Goal: Book appointment/travel/reservation

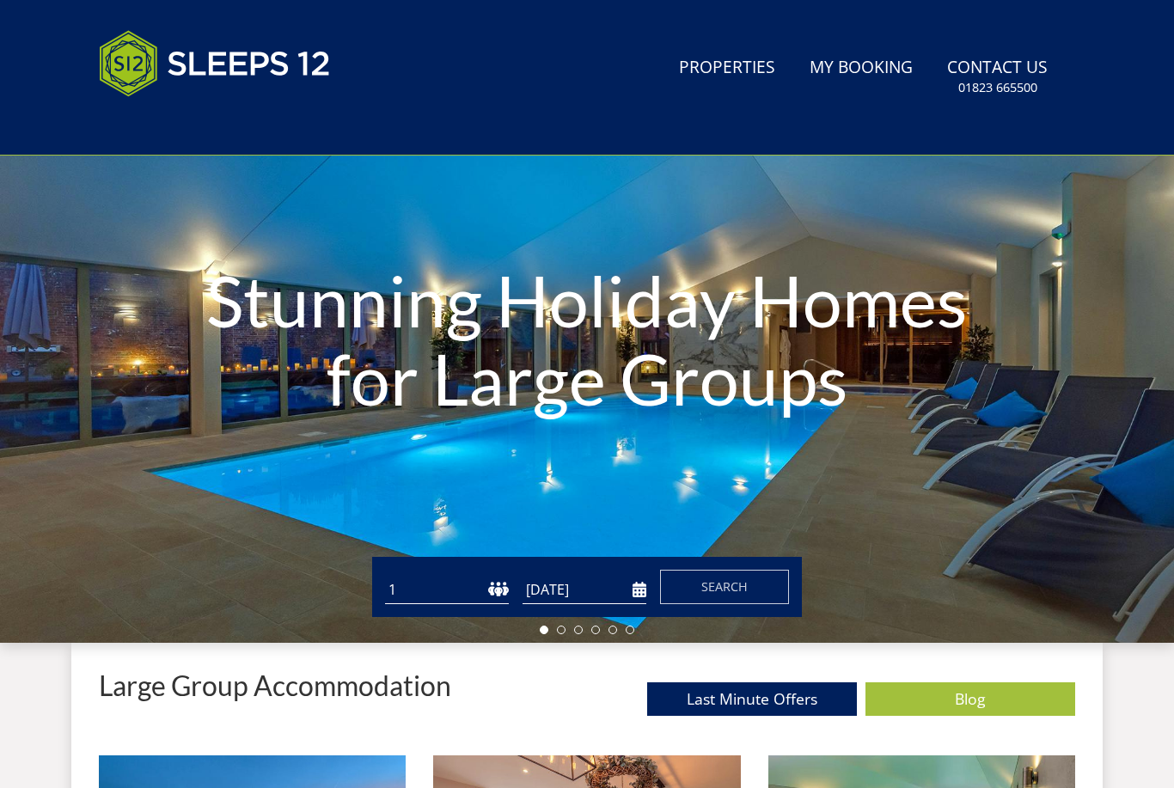
scroll to position [229, 0]
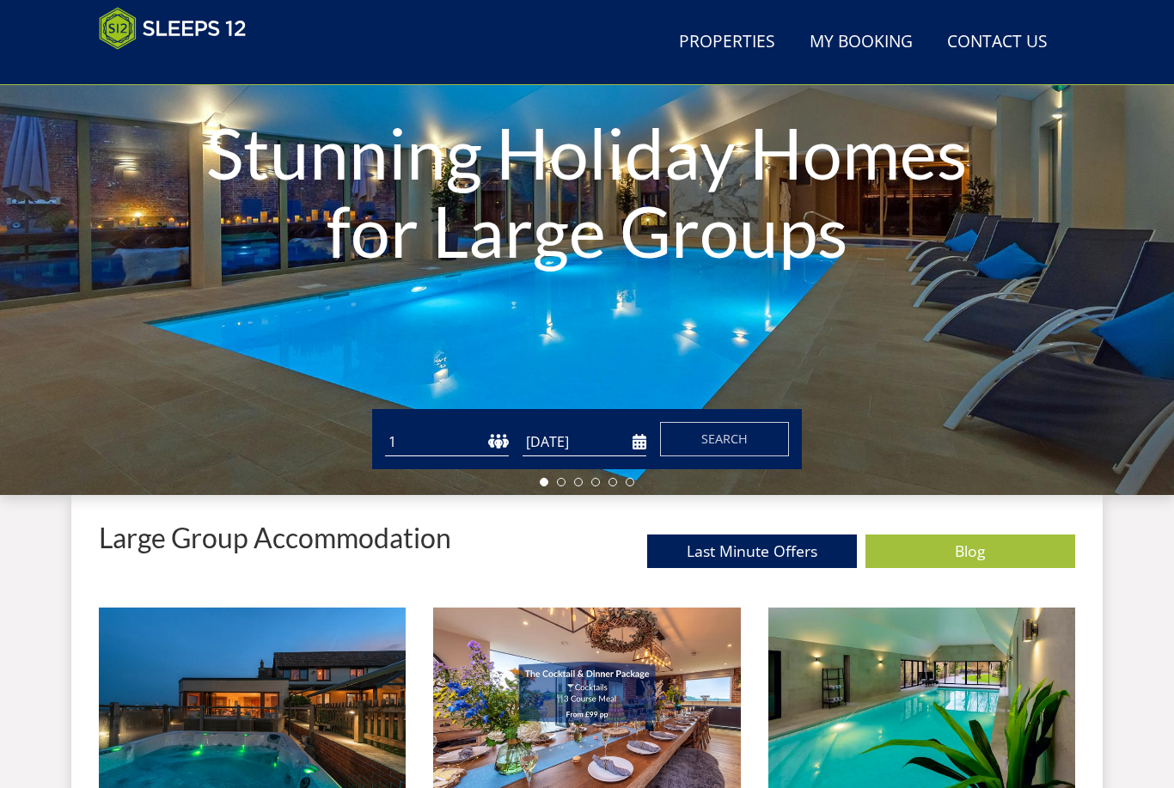
click at [636, 436] on input "[DATE]" at bounding box center [584, 442] width 124 height 28
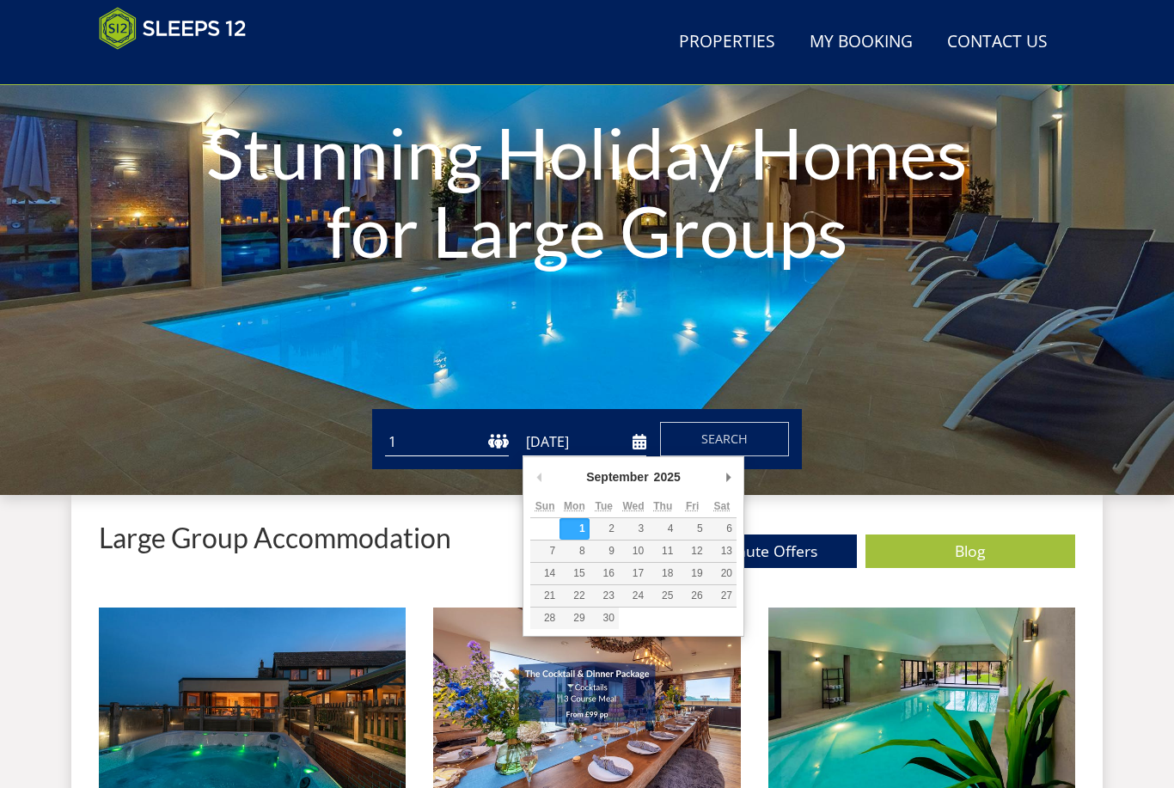
scroll to position [229, 0]
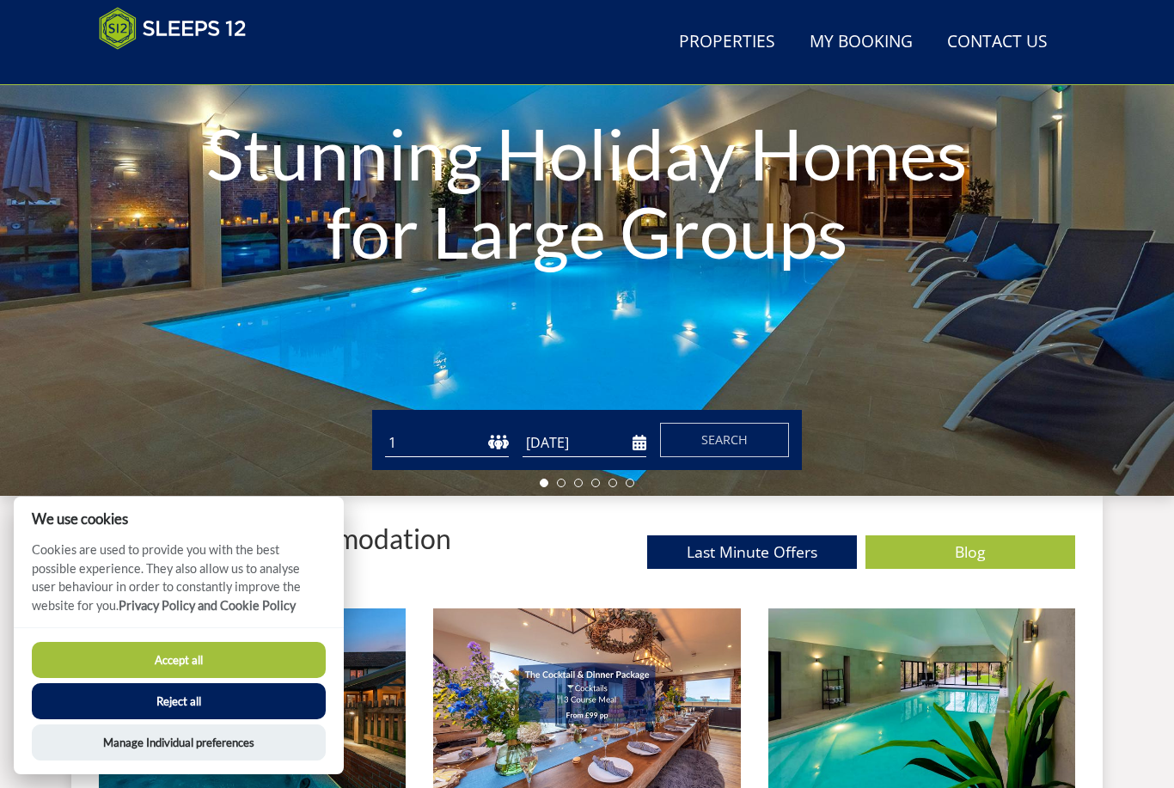
click at [726, 475] on div "Stunning Holiday Homes for Large Groups" at bounding box center [587, 194] width 1174 height 601
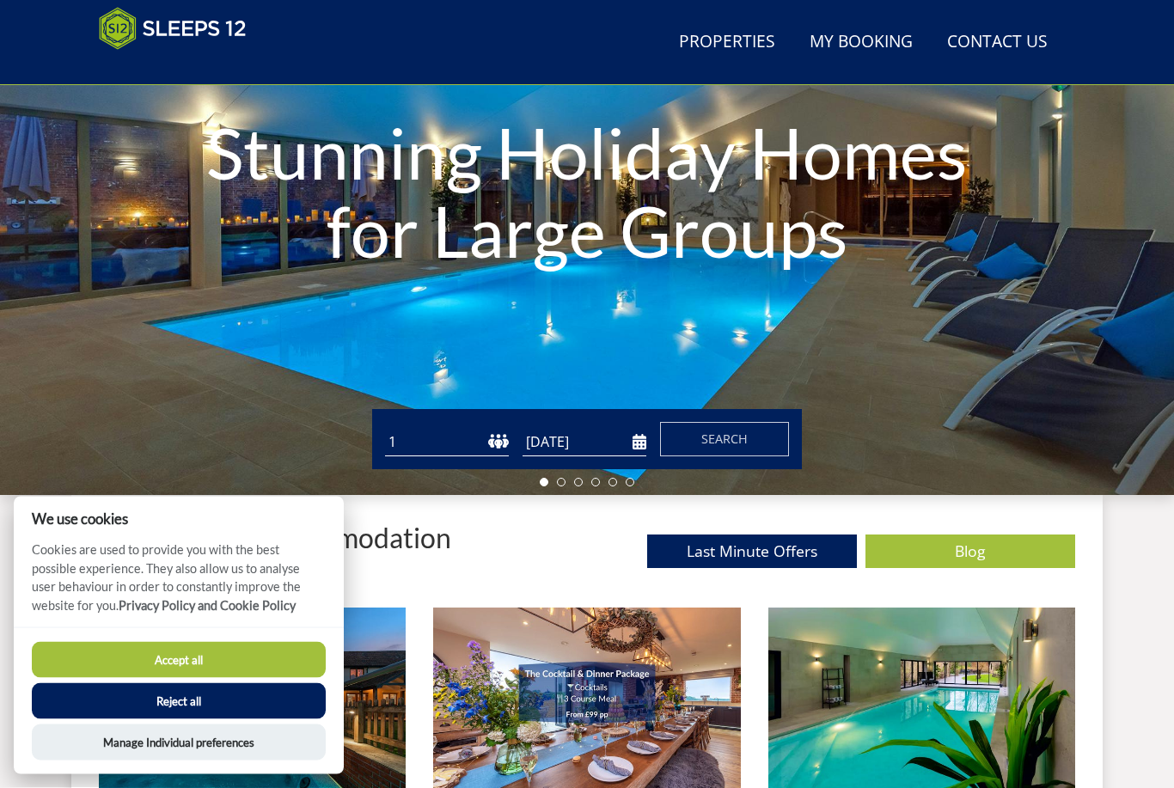
click at [638, 430] on input "[DATE]" at bounding box center [584, 443] width 124 height 28
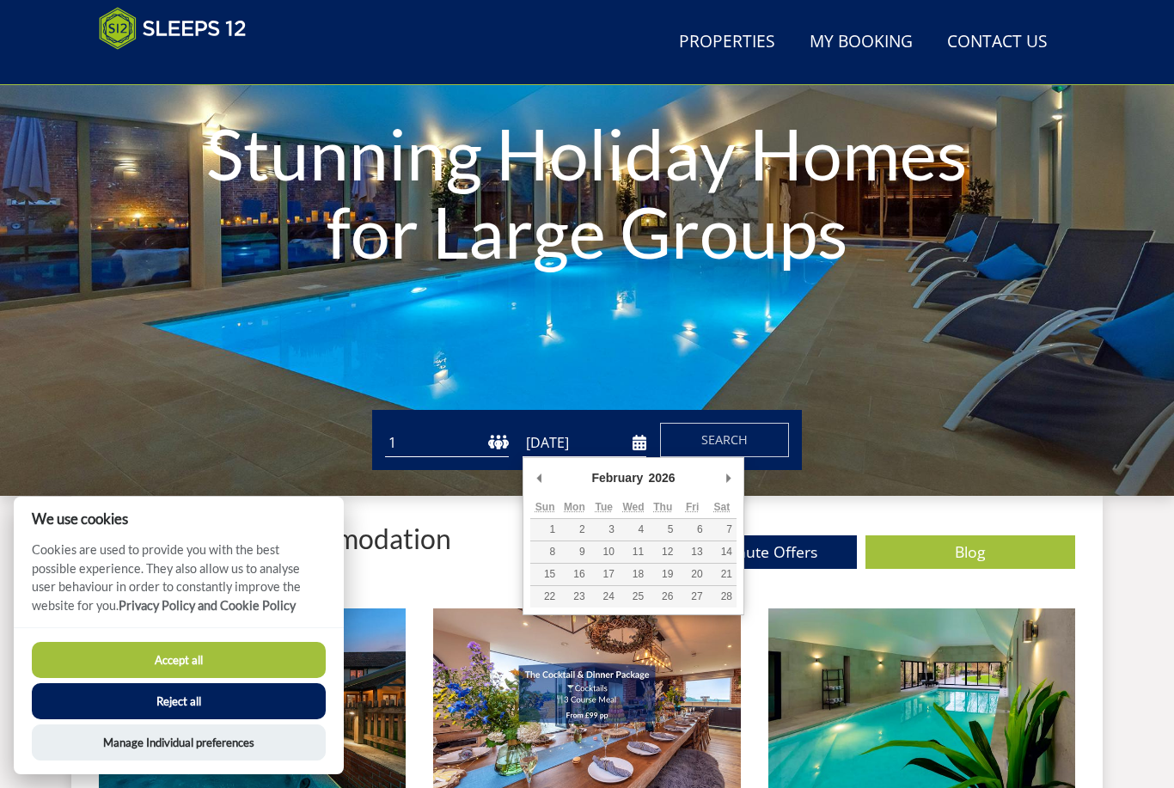
type input "[DATE]"
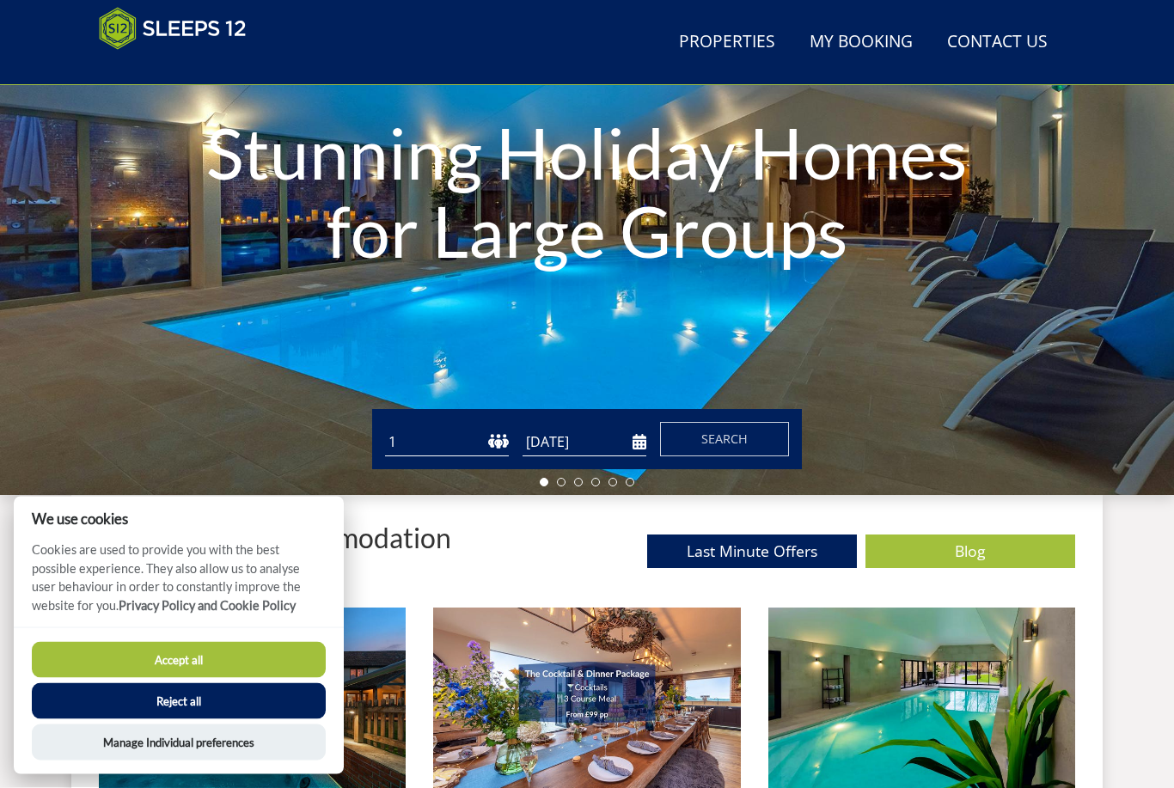
click at [490, 452] on select "1 2 3 4 5 6 7 8 9 10 11 12 13 14 15 16 17 18 19 20 21 22 23 24 25 26 27 28 29 3…" at bounding box center [447, 443] width 124 height 28
select select "25"
click at [164, 678] on button "Accept all" at bounding box center [179, 660] width 294 height 36
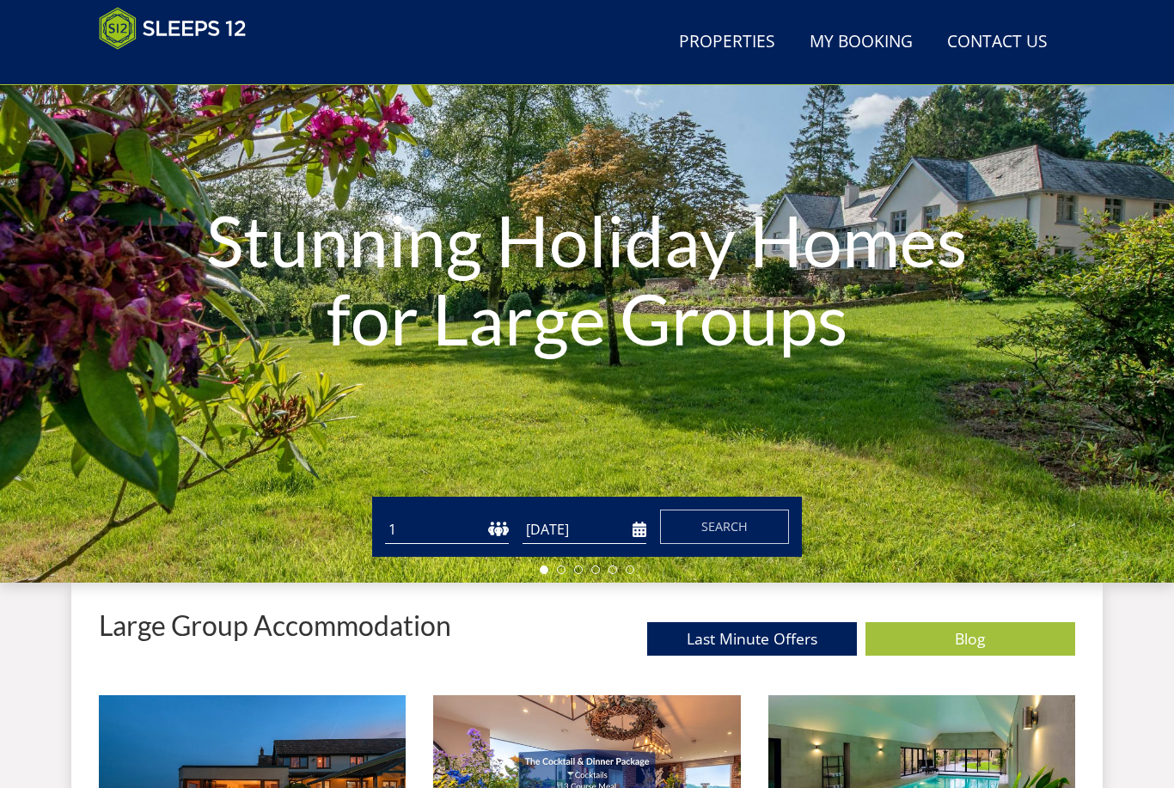
scroll to position [145, 0]
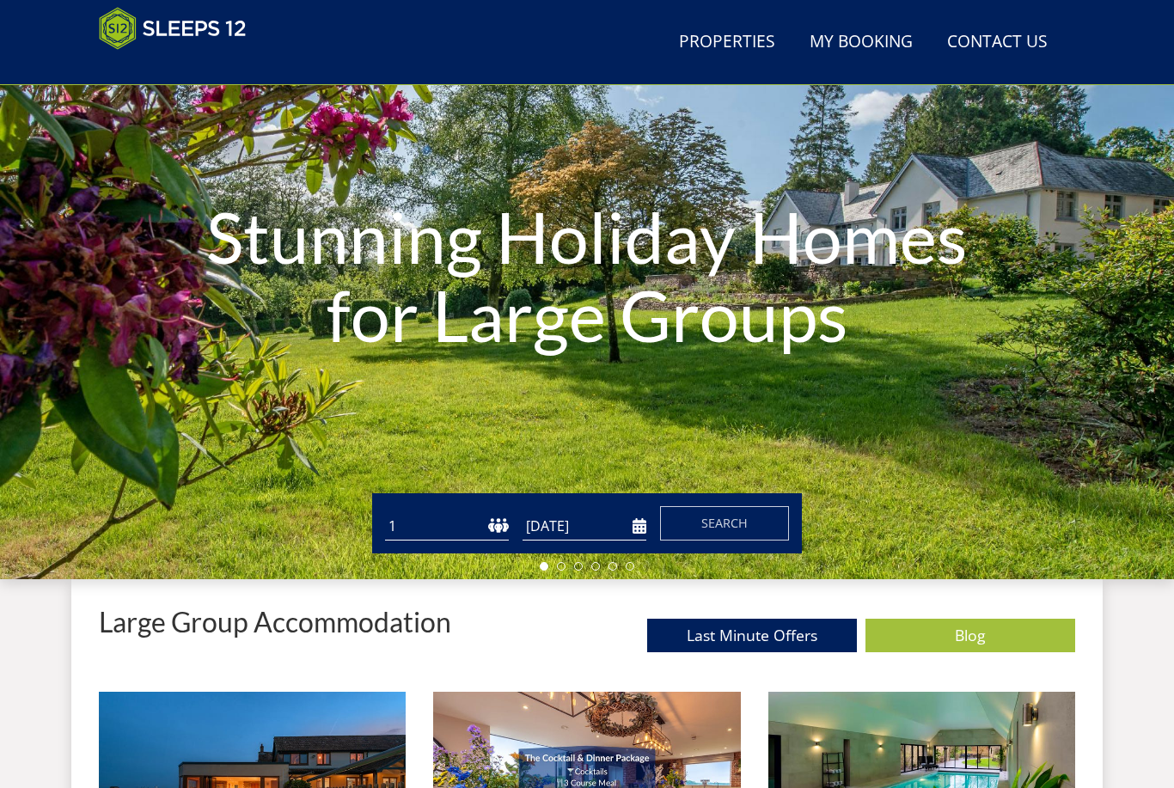
click at [634, 521] on input "[DATE]" at bounding box center [584, 526] width 124 height 28
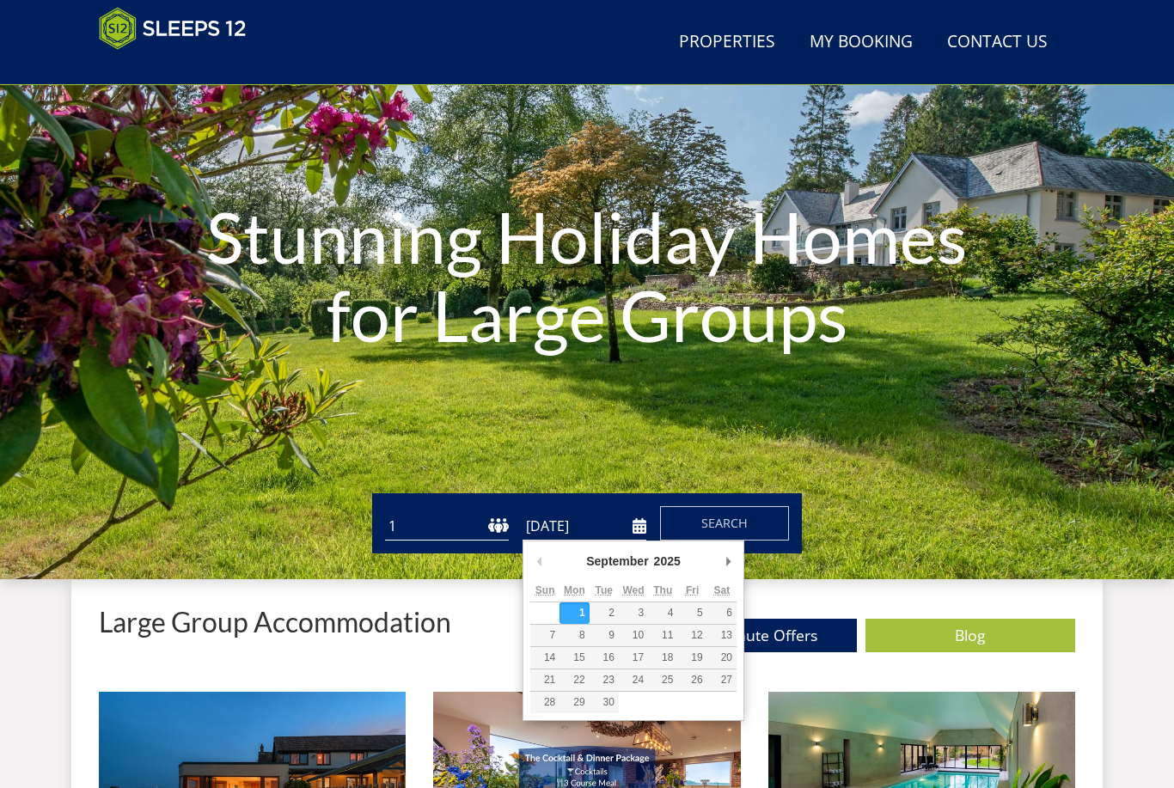
click at [745, 551] on div "Guests 1 2 3 4 5 6 7 8 9 10 11 12 13 14 15 16 17 18 19 20 21 22 23 24 25 26 27 …" at bounding box center [587, 523] width 430 height 60
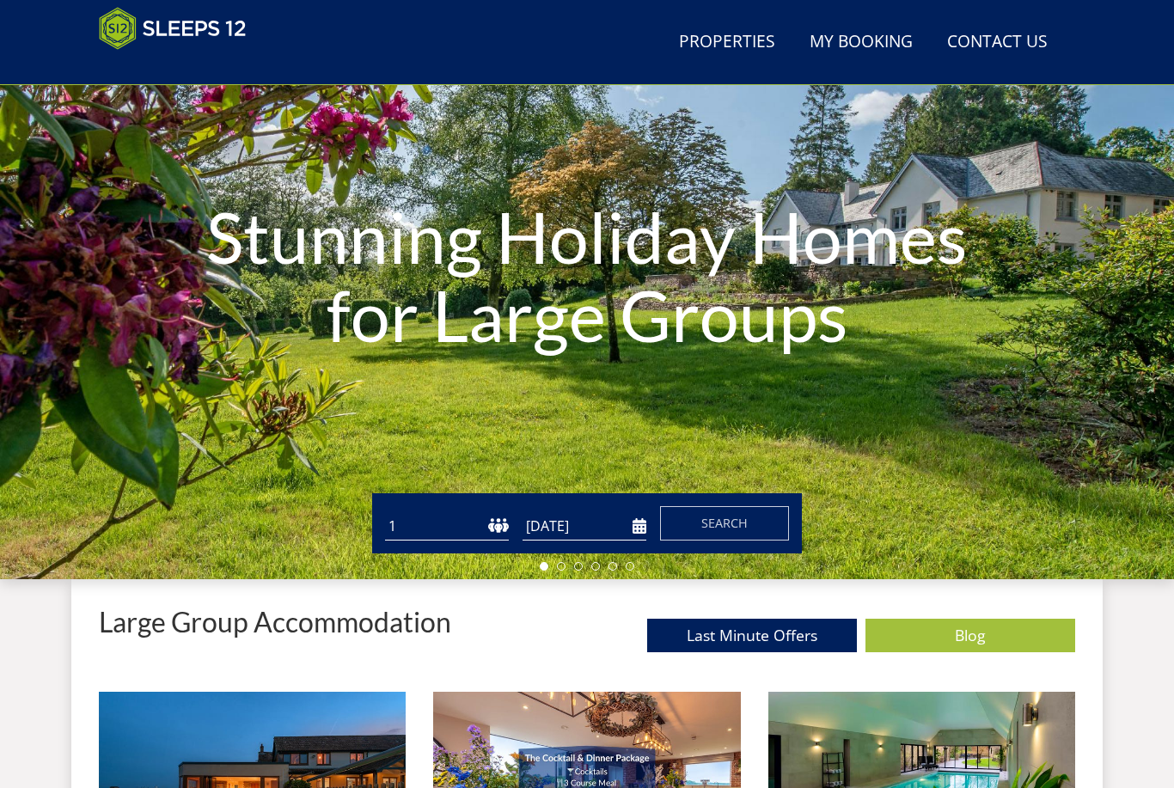
click at [623, 527] on input "[DATE]" at bounding box center [584, 526] width 124 height 28
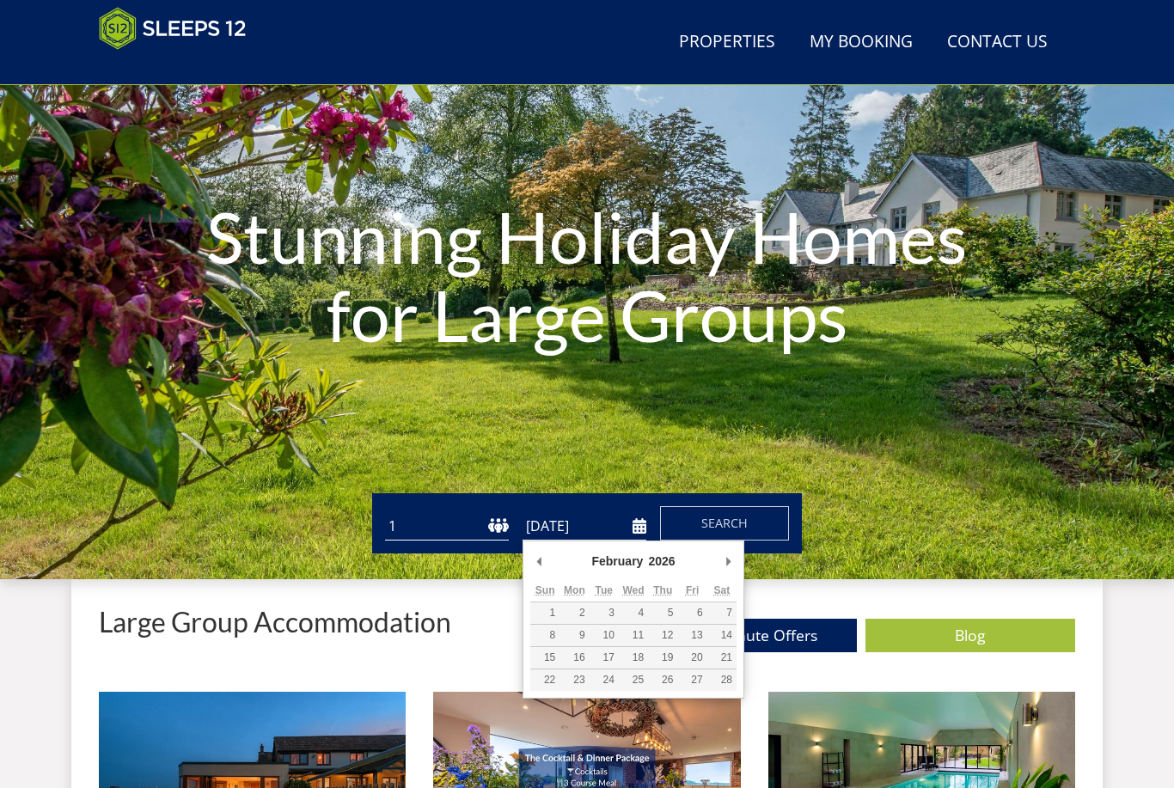
type input "[DATE]"
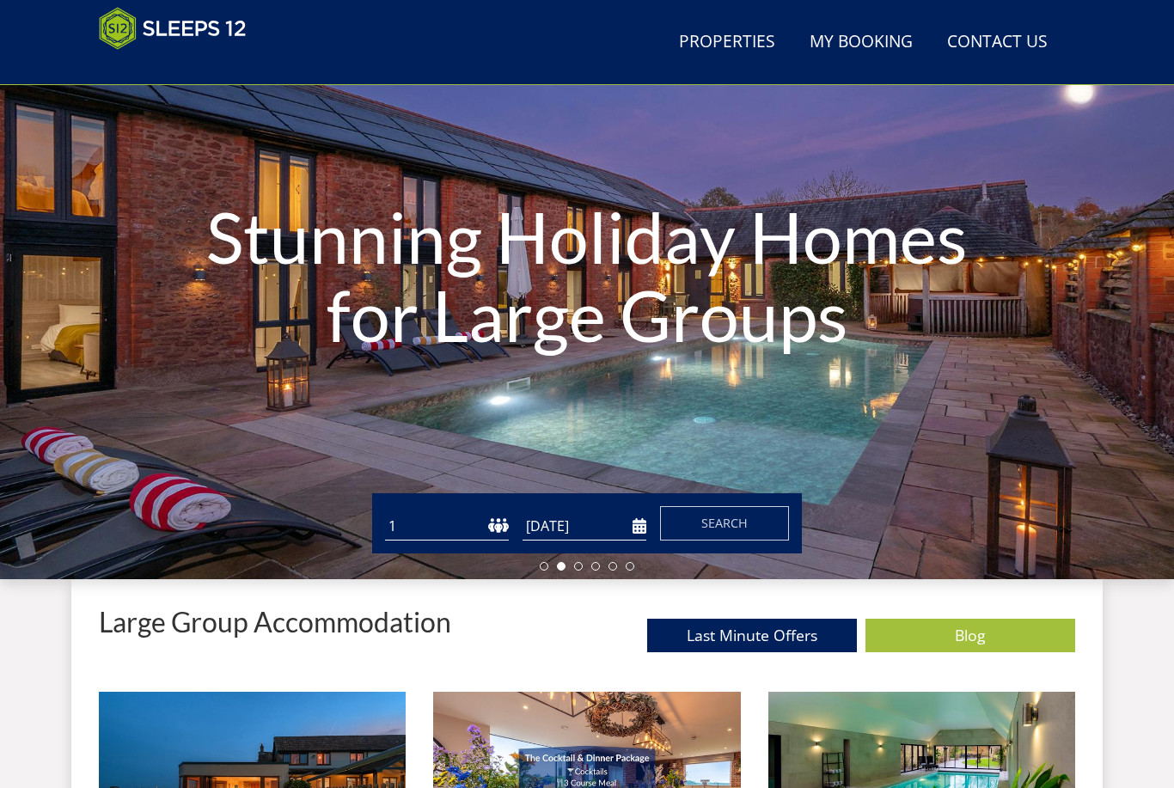
click at [506, 515] on select "1 2 3 4 5 6 7 8 9 10 11 12 13 14 15 16 17 18 19 20 21 22 23 24 25 26 27 28 29 3…" at bounding box center [447, 526] width 124 height 28
select select "25"
click at [720, 531] on span "Search" at bounding box center [724, 523] width 46 height 16
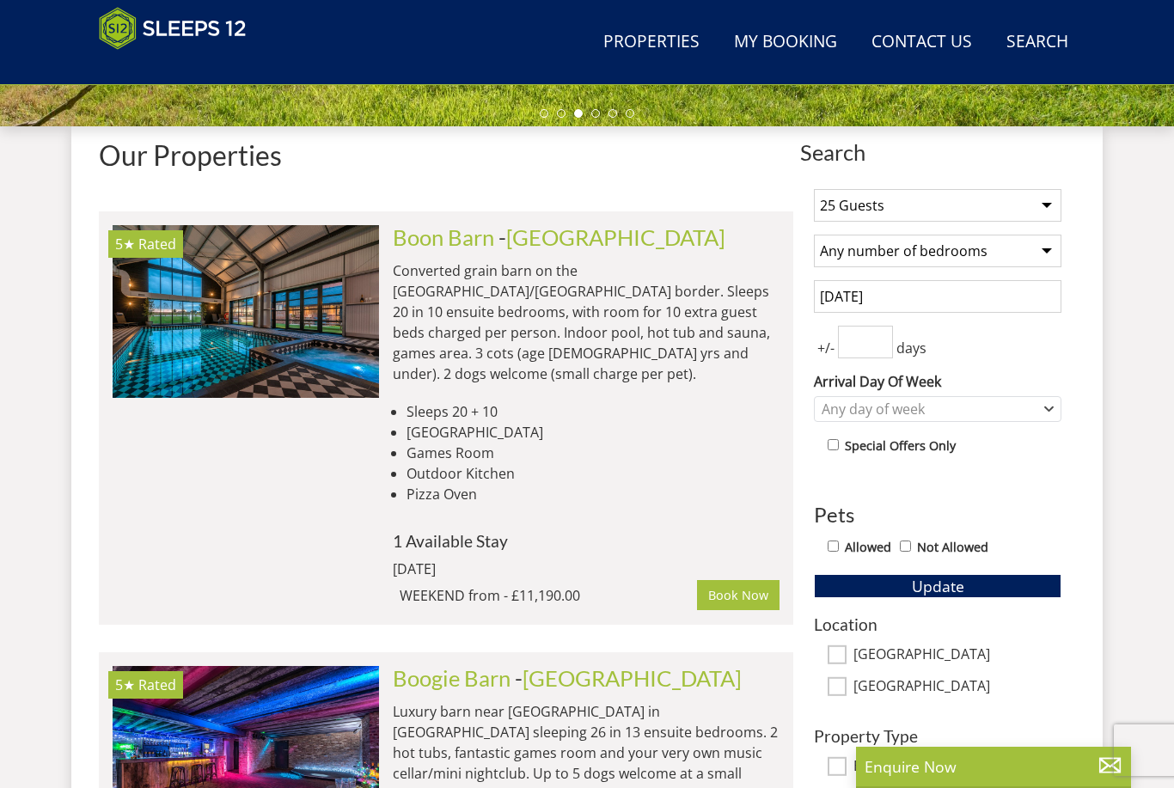
scroll to position [592, 0]
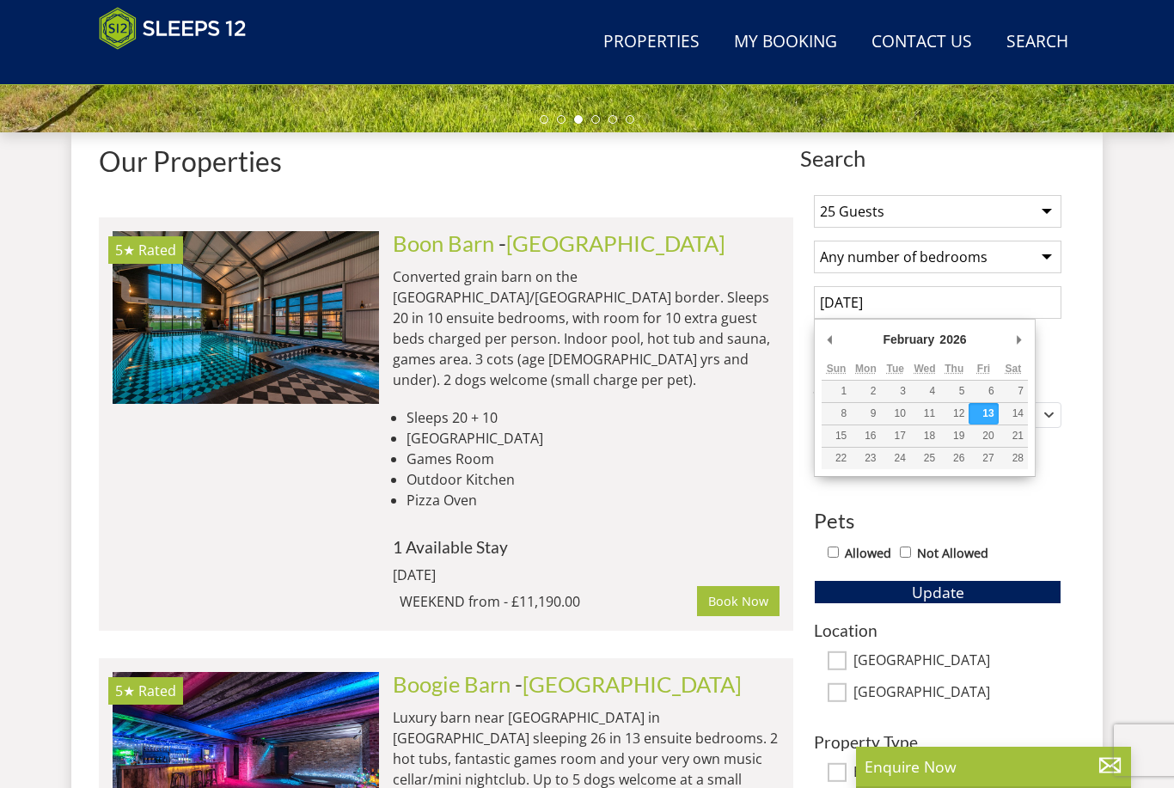
click at [861, 307] on input "[DATE]" at bounding box center [937, 302] width 247 height 33
type input "[DATE]"
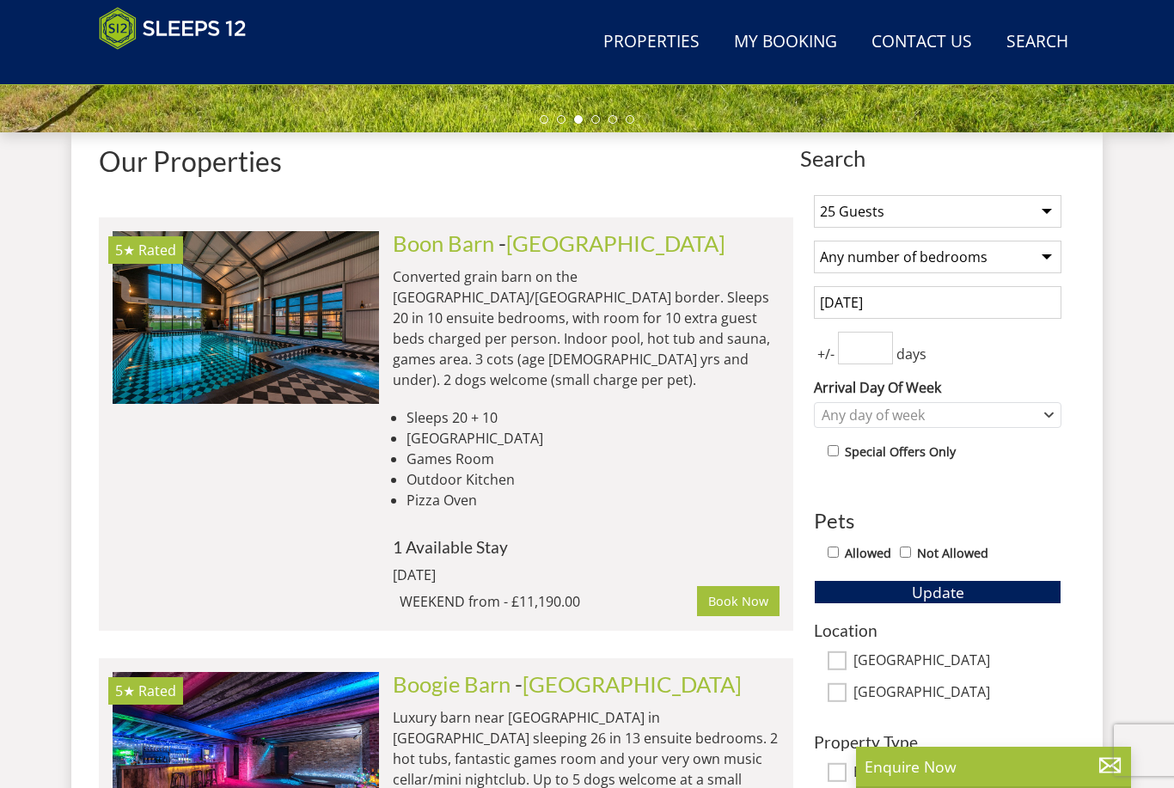
click at [931, 310] on input "[DATE]" at bounding box center [937, 302] width 247 height 33
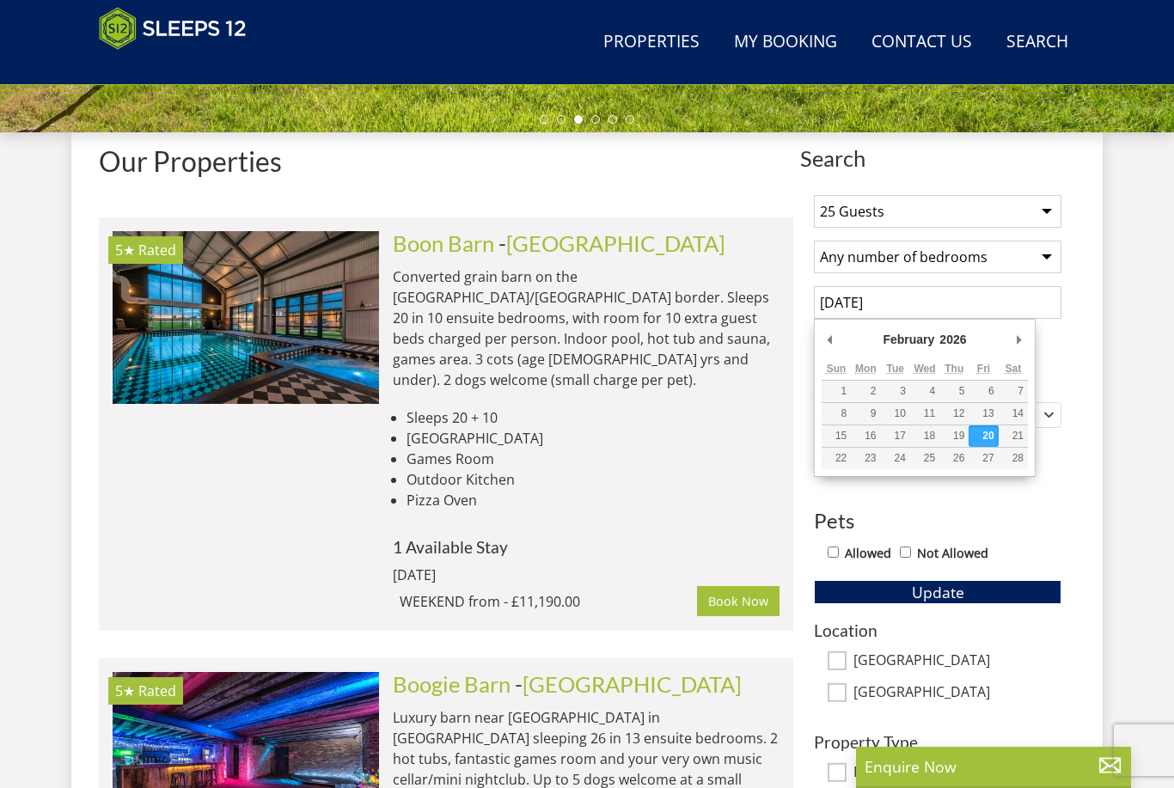
click at [1123, 400] on div "Search Menu Properties My Booking Contact Us [PHONE_NUMBER] Search Check Availa…" at bounding box center [587, 297] width 1174 height 1702
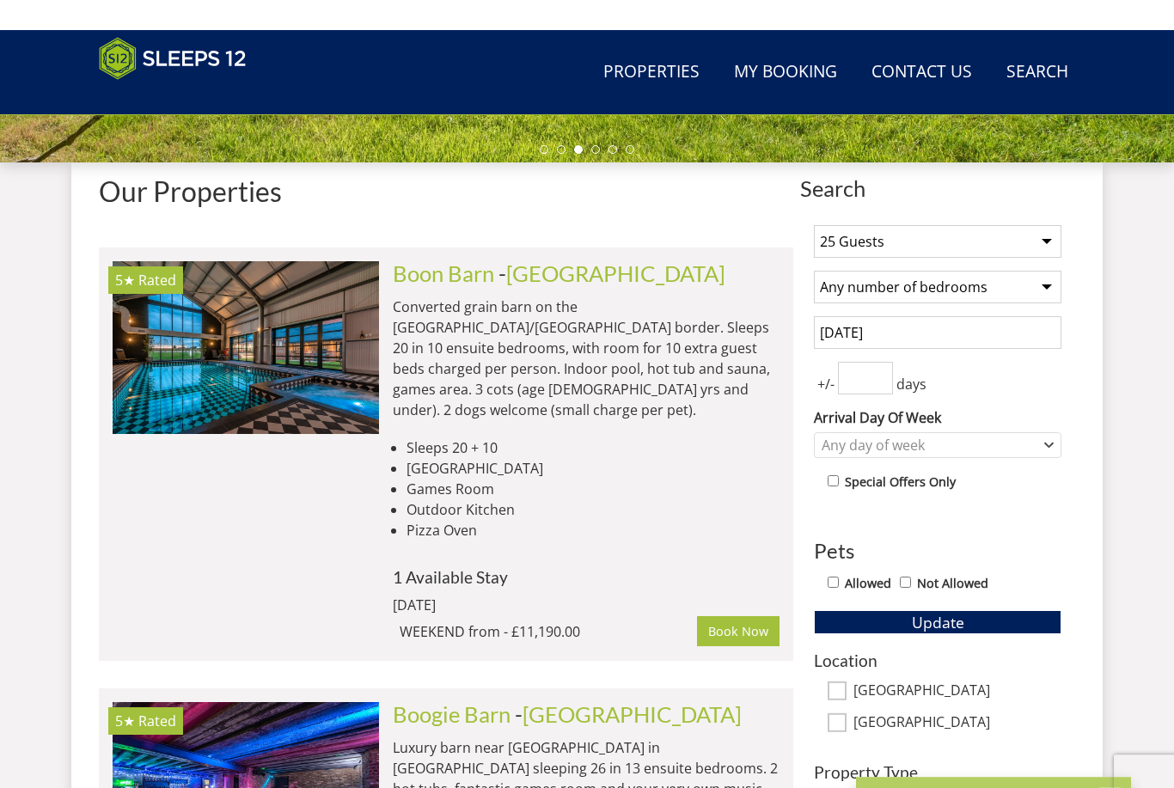
scroll to position [648, 0]
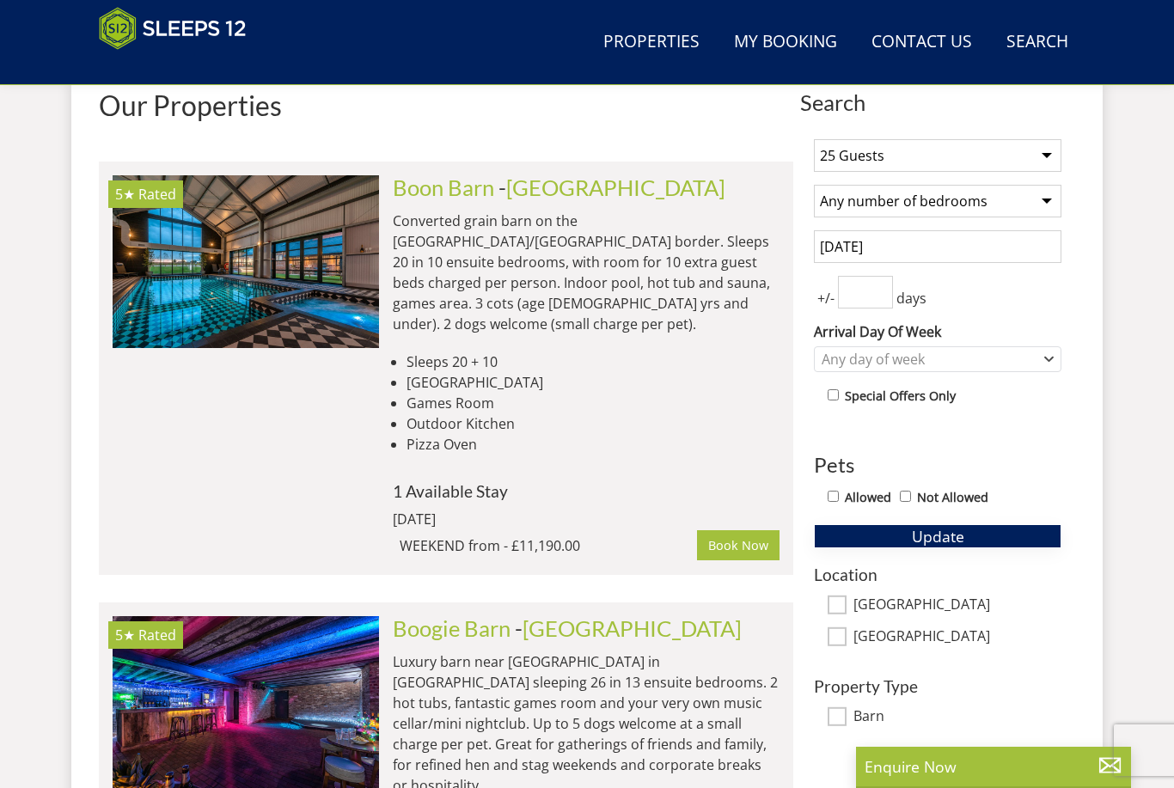
click at [897, 538] on button "Update" at bounding box center [937, 536] width 247 height 24
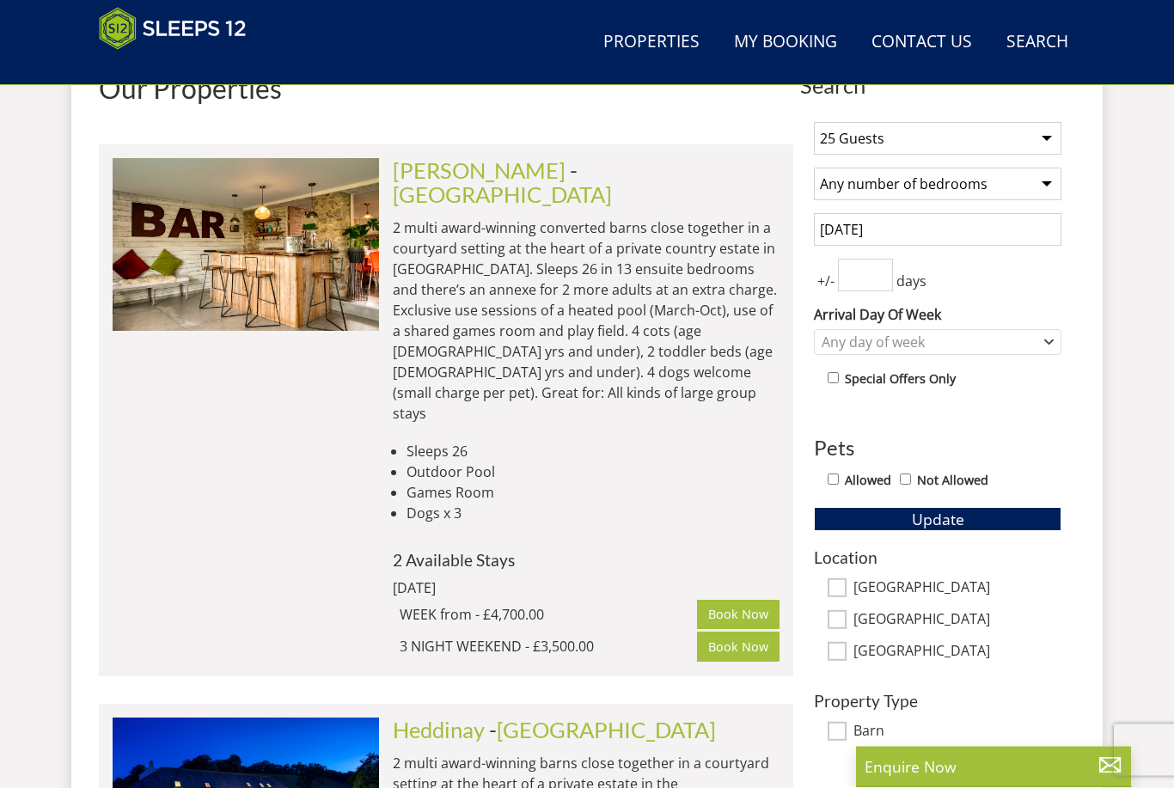
scroll to position [666, 0]
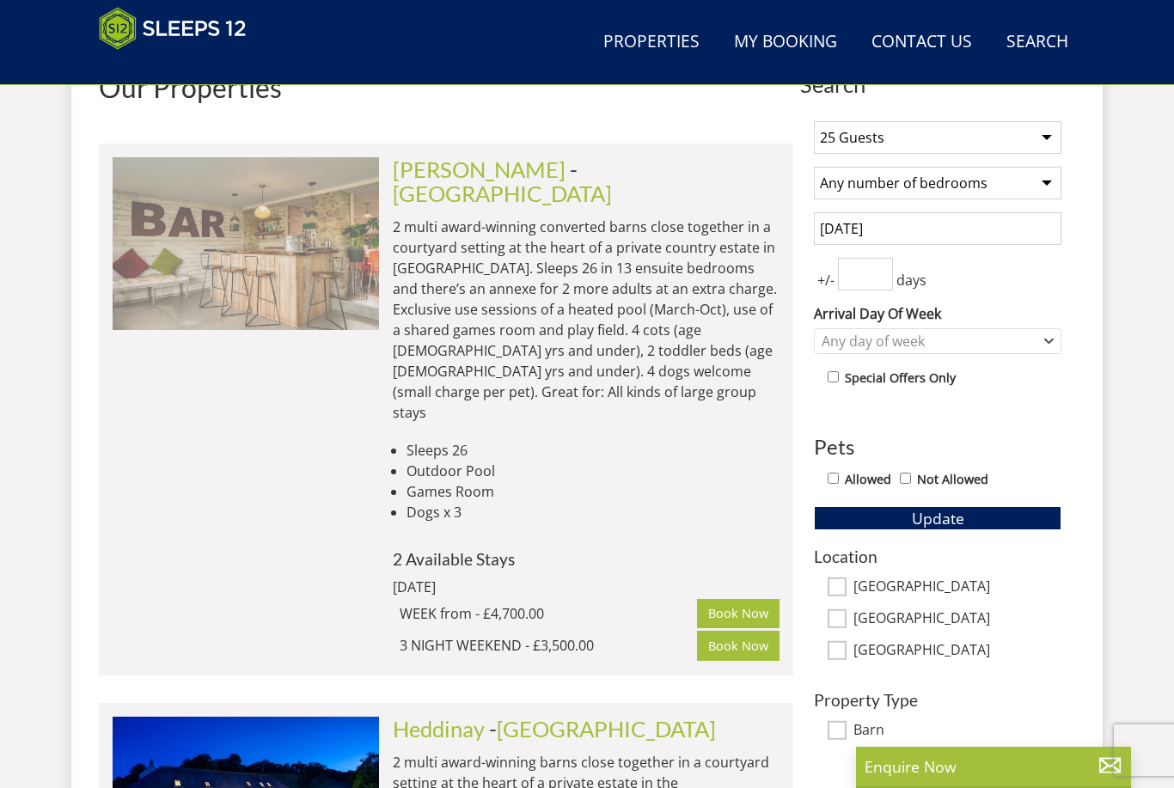
click at [306, 249] on img at bounding box center [246, 243] width 266 height 172
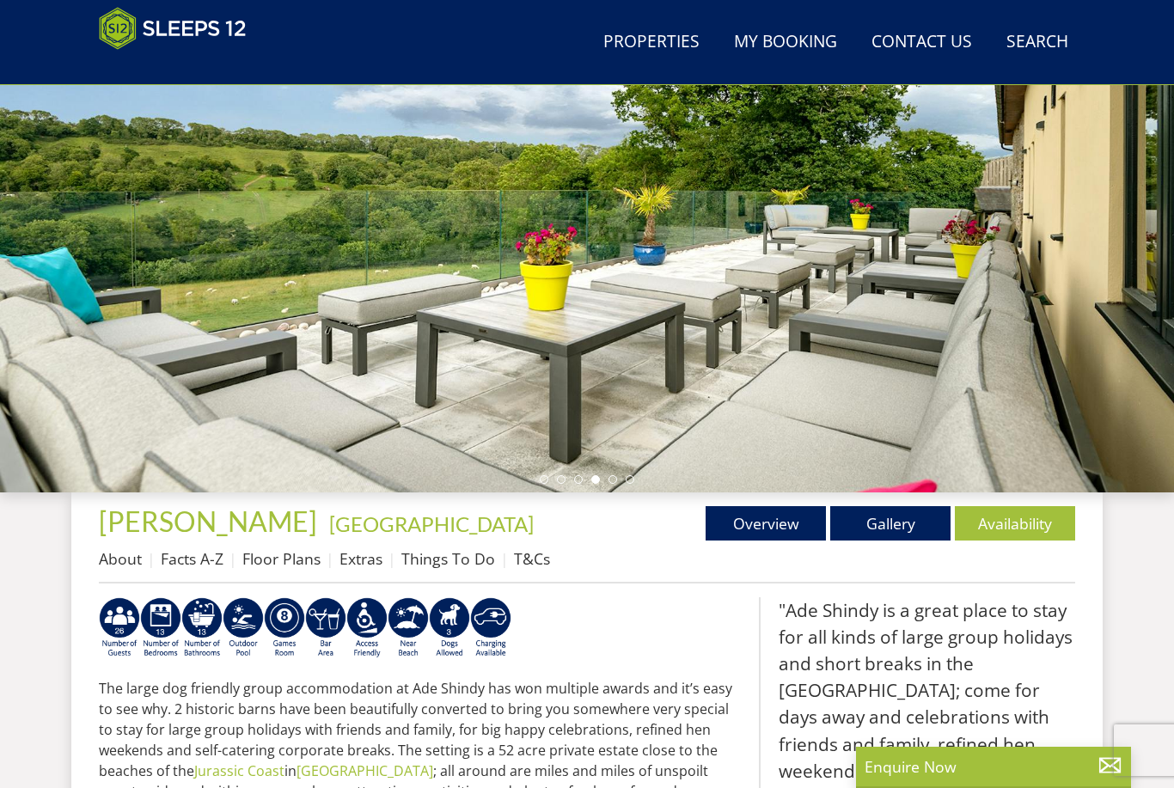
scroll to position [368, 0]
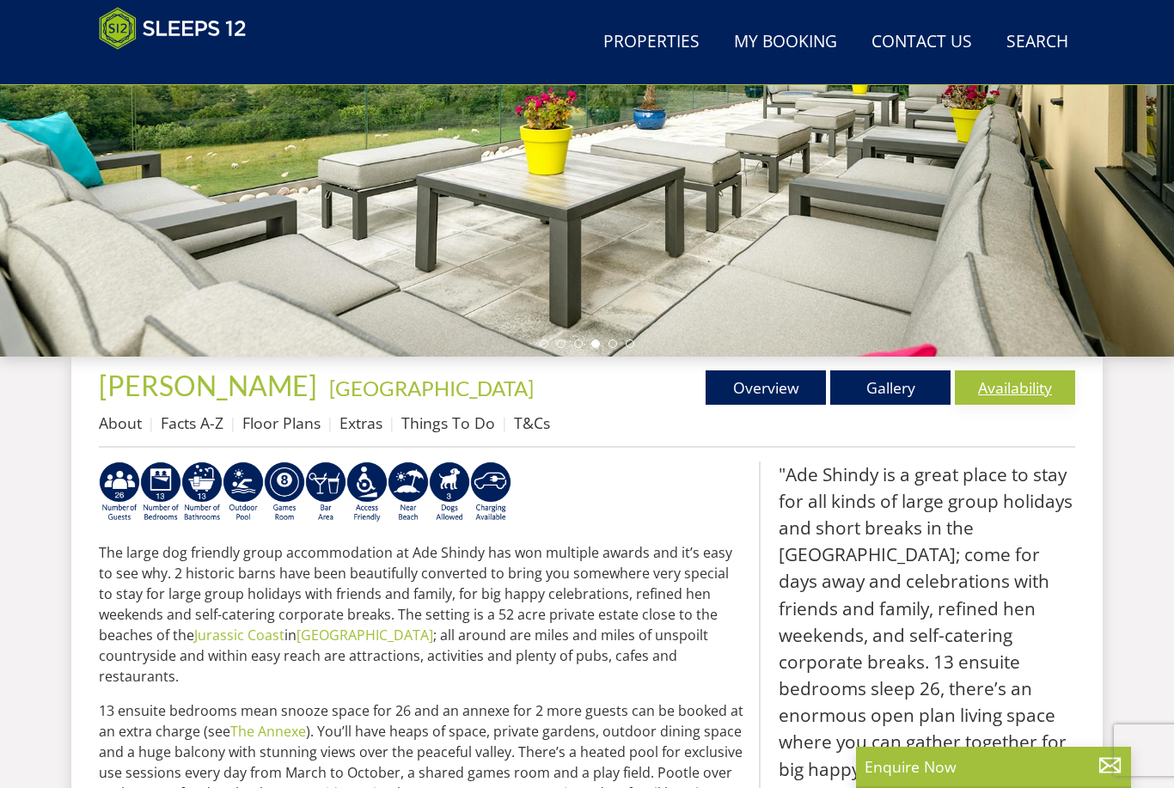
click at [1019, 392] on link "Availability" at bounding box center [1014, 387] width 120 height 34
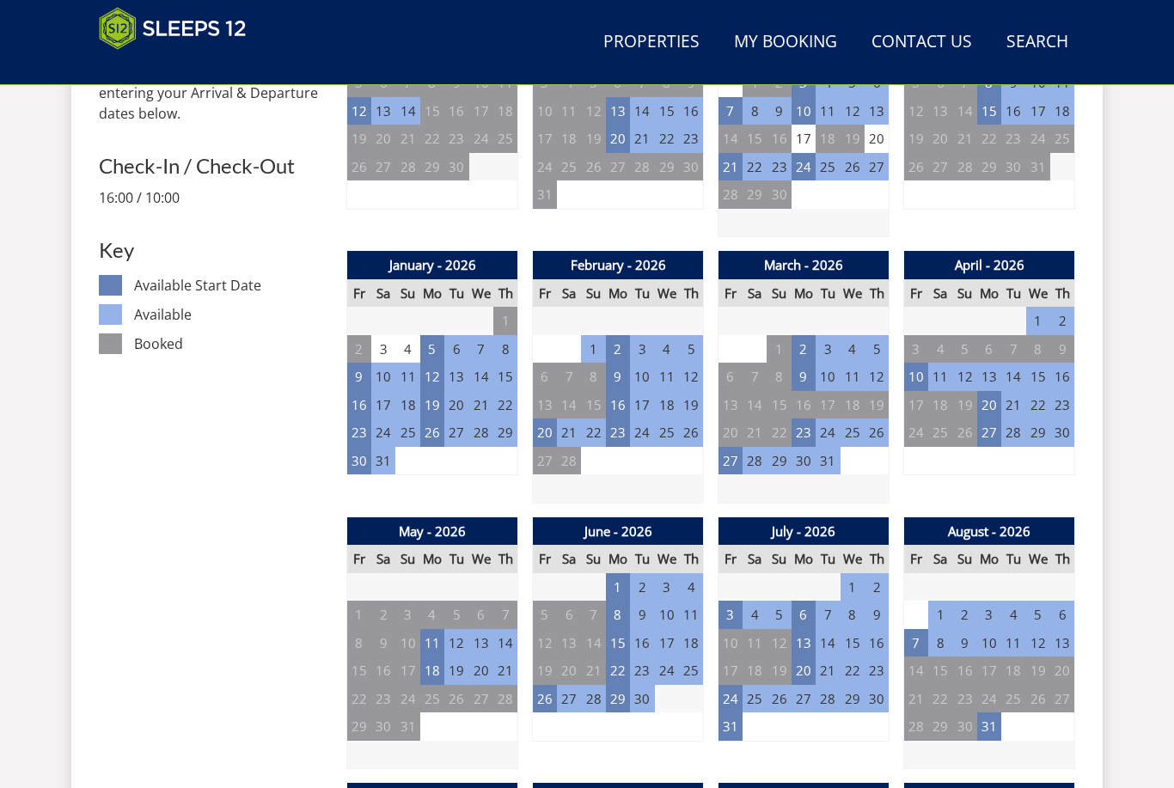
scroll to position [844, 0]
click at [546, 423] on td "20" at bounding box center [545, 432] width 24 height 28
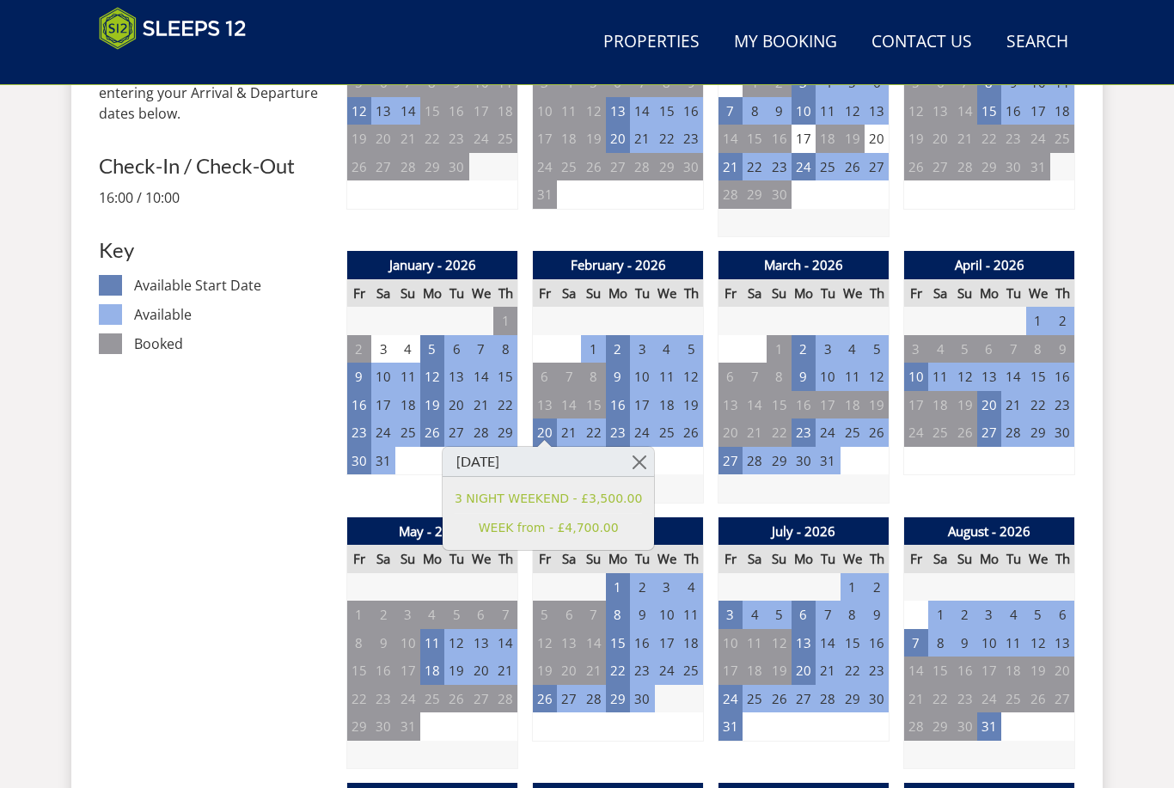
click at [631, 424] on td "24" at bounding box center [642, 432] width 24 height 28
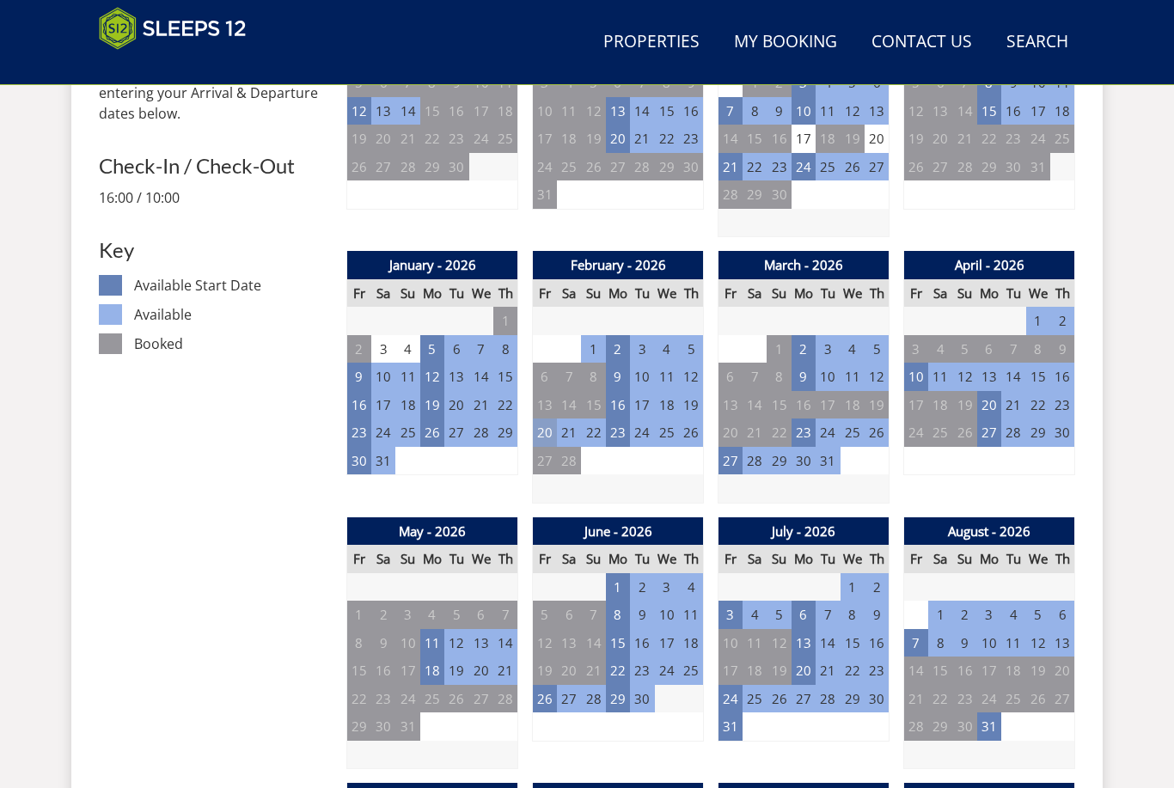
click at [552, 424] on td "20" at bounding box center [545, 432] width 24 height 28
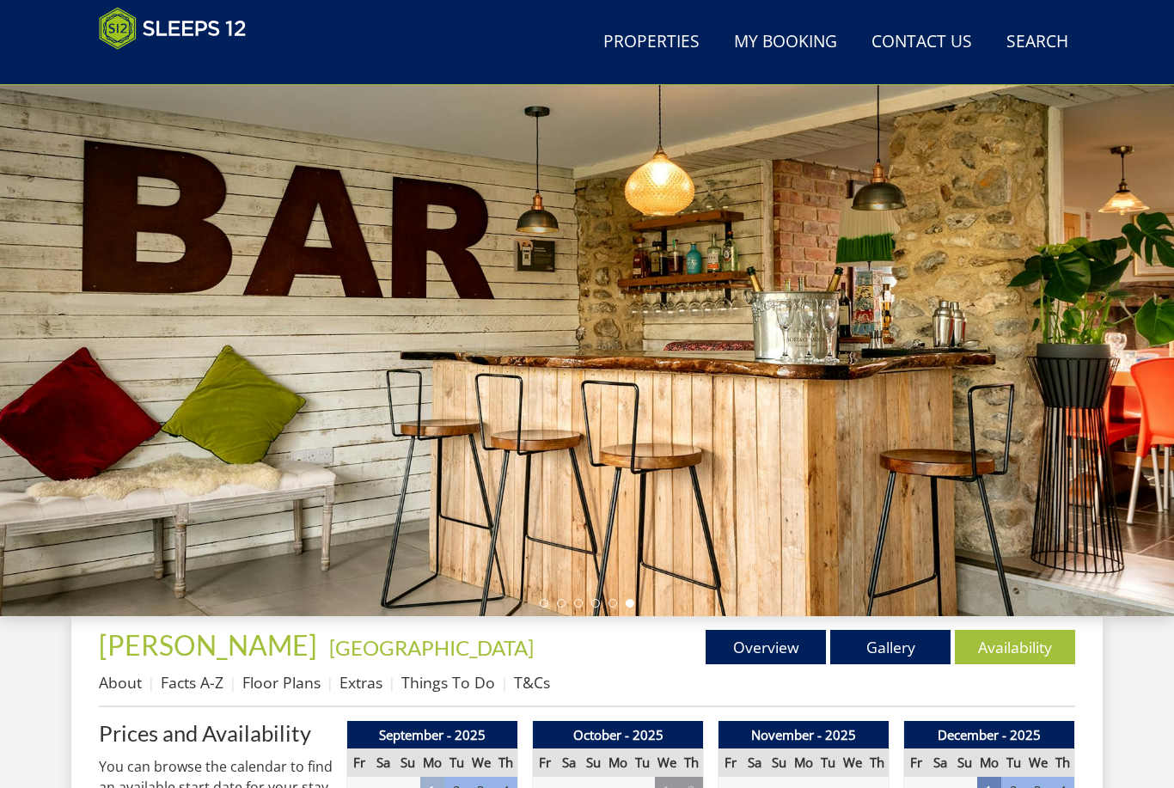
scroll to position [107, 0]
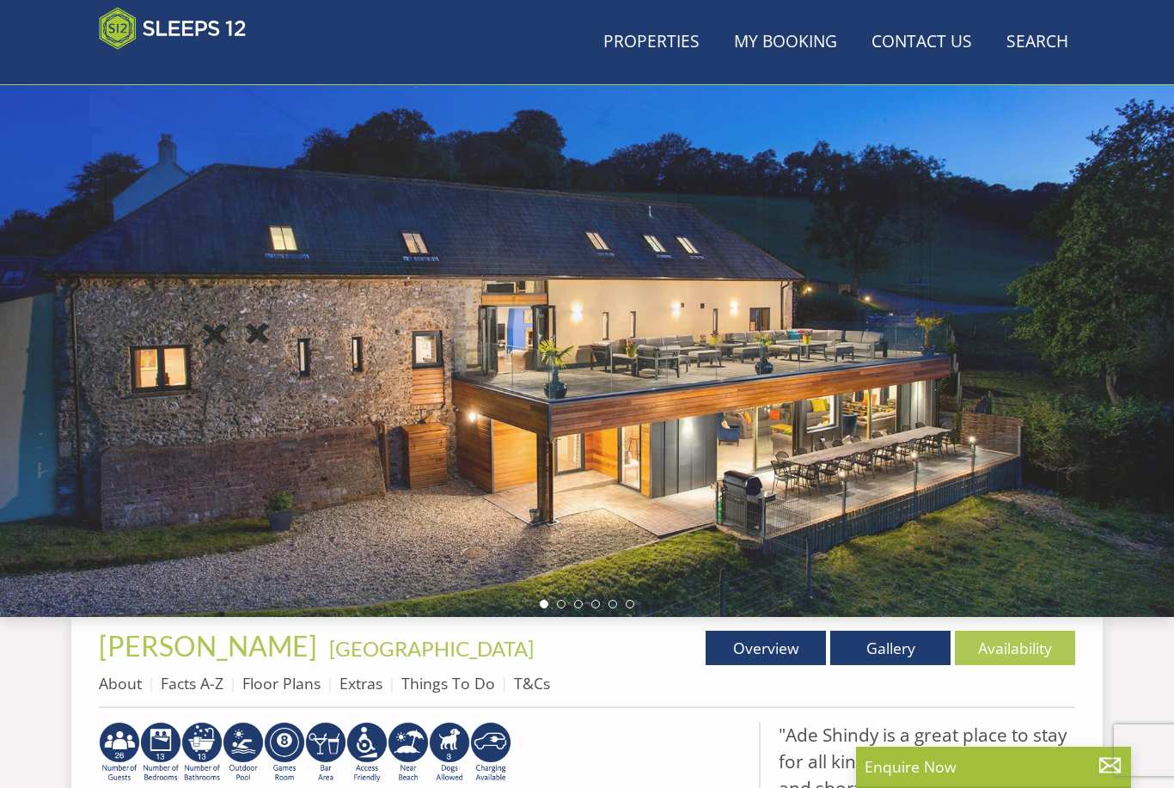
scroll to position [368, 0]
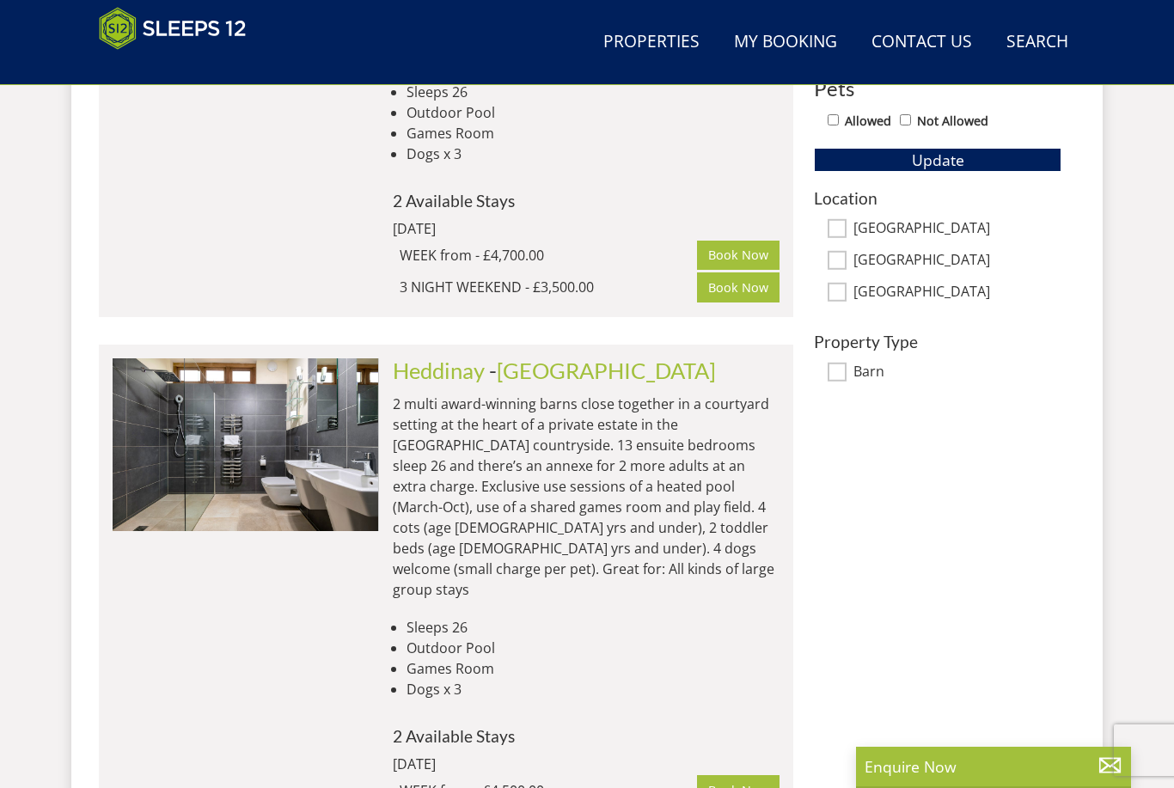
scroll to position [0, 4534]
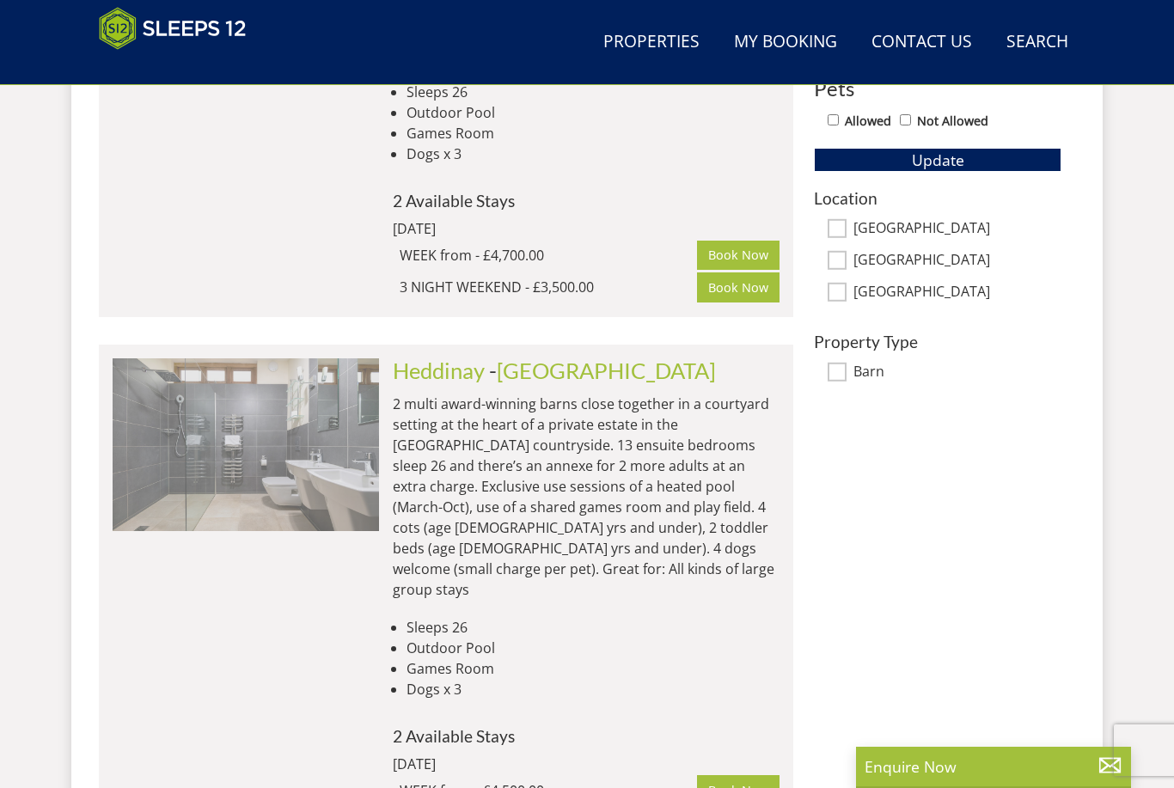
click at [169, 415] on img at bounding box center [246, 444] width 266 height 172
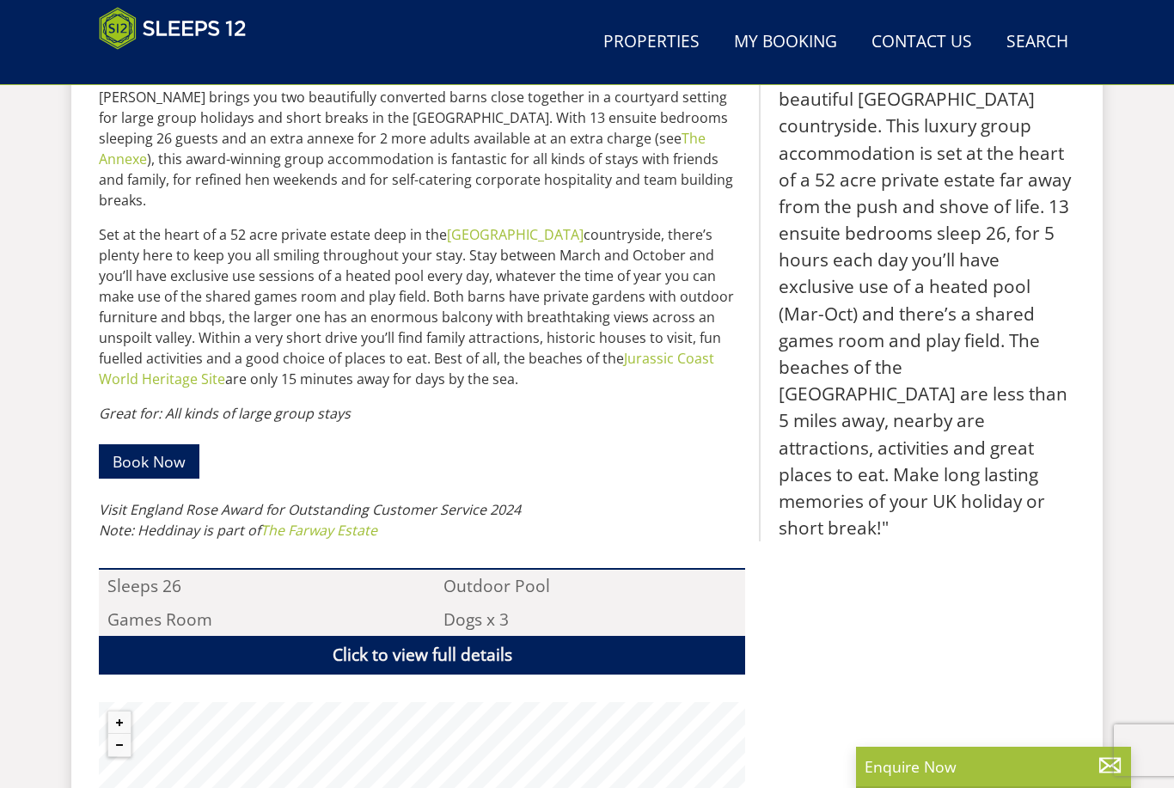
scroll to position [800, 0]
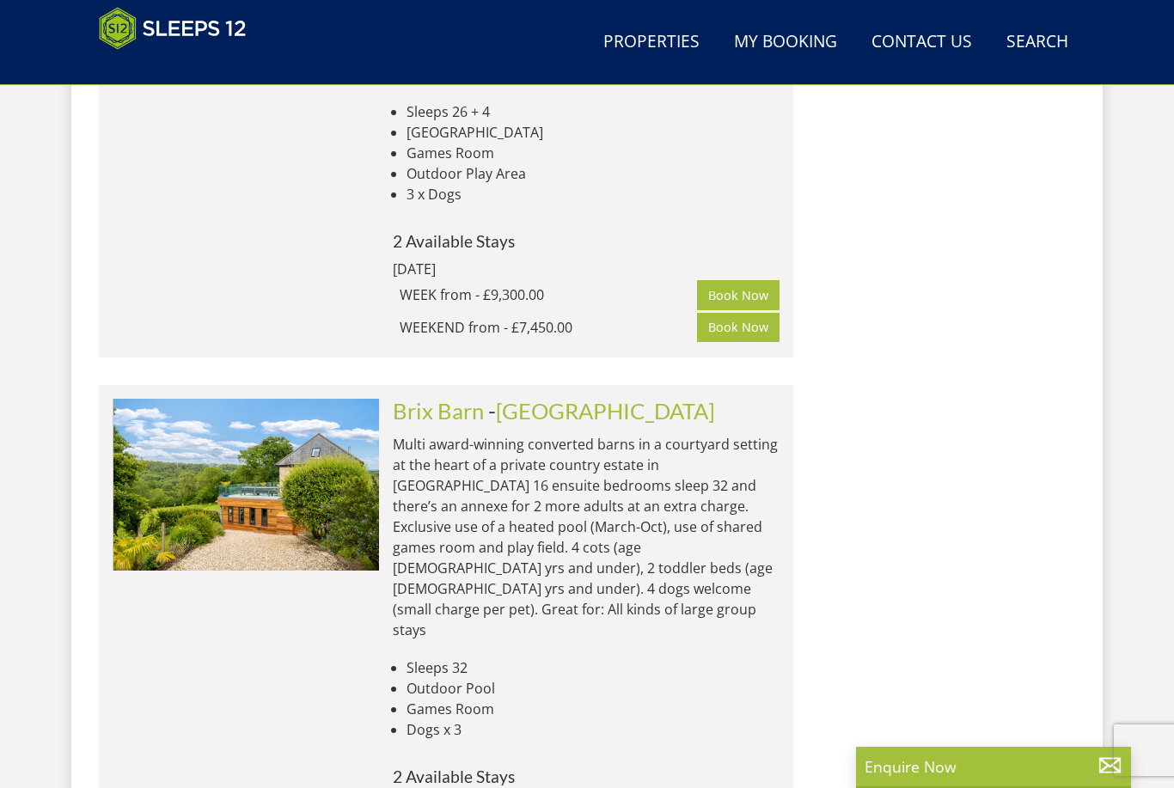
scroll to position [0, 534]
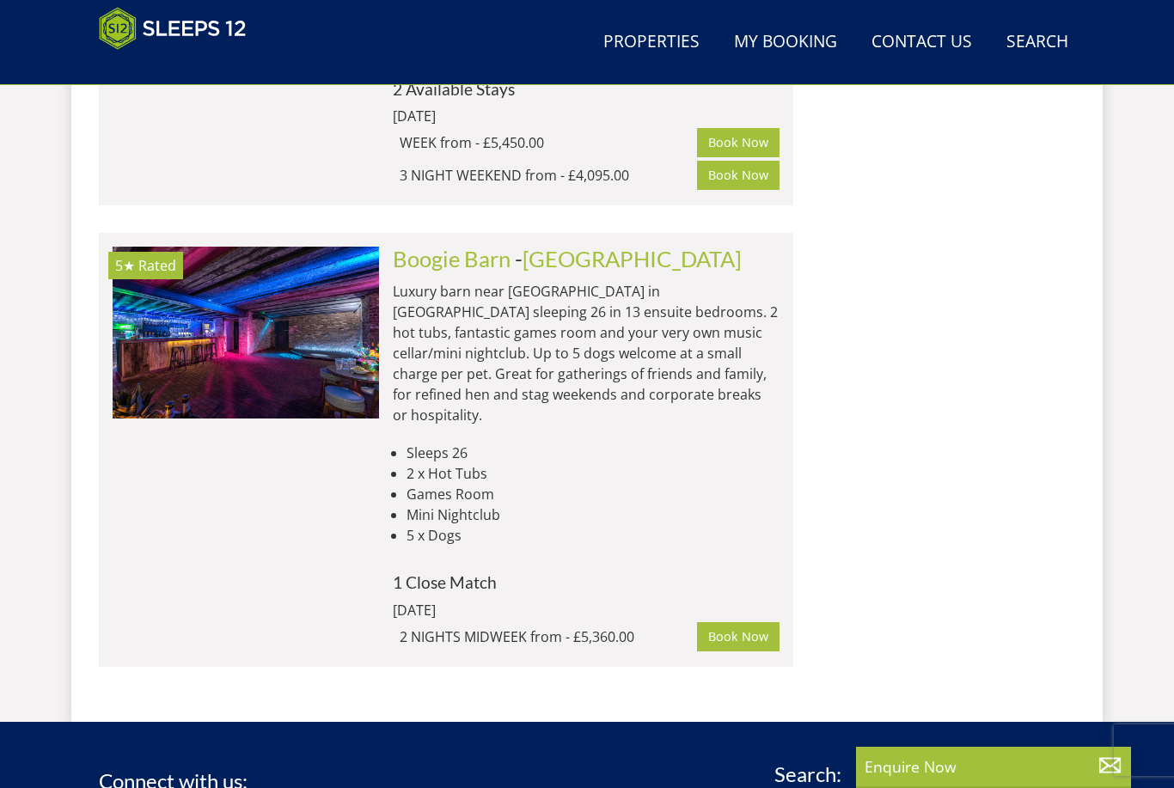
scroll to position [145, 0]
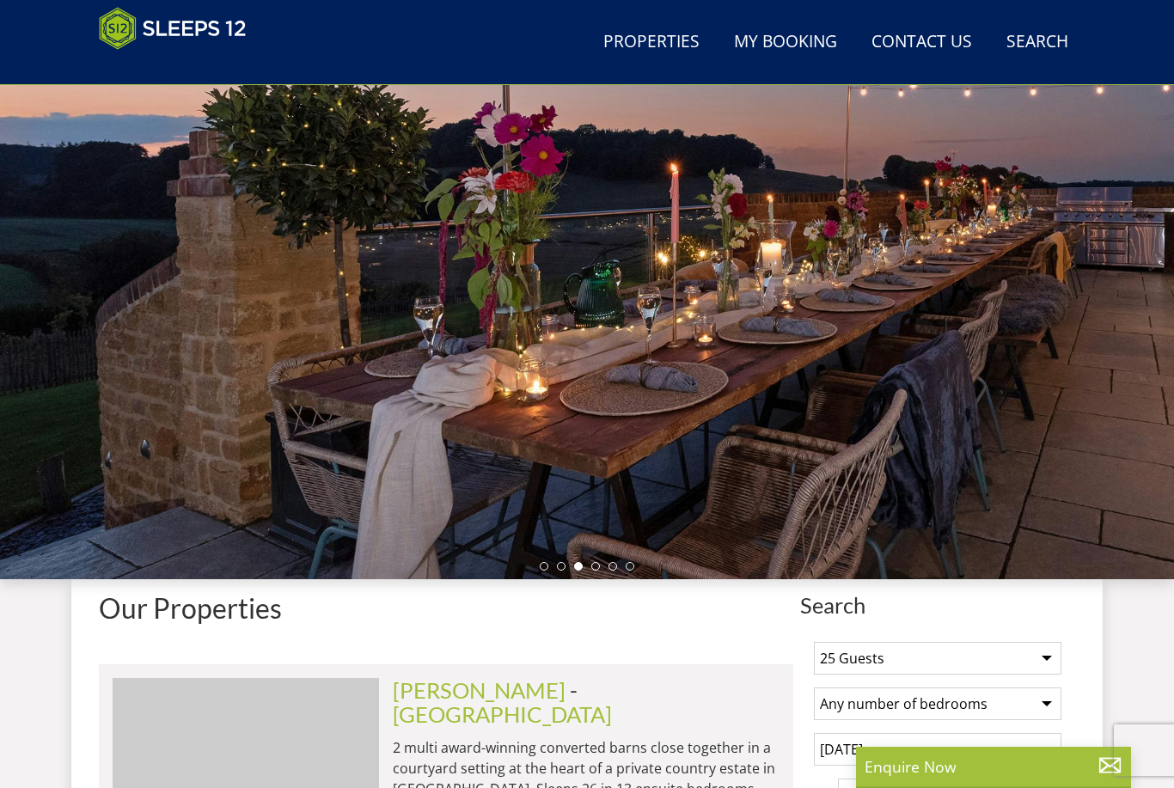
select select "25"
